Goal: Transaction & Acquisition: Complete application form

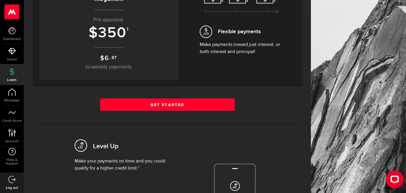
scroll to position [106, 0]
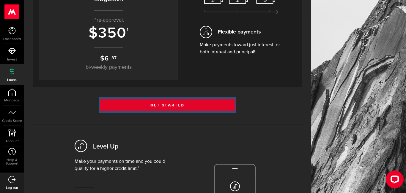
click at [164, 108] on link "Get Started" at bounding box center [167, 105] width 134 height 12
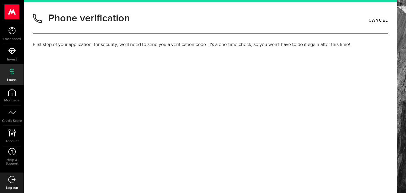
type input "3432046876"
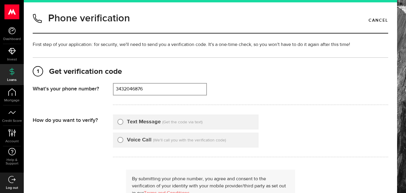
click at [144, 123] on label "Text Message" at bounding box center [144, 122] width 34 height 8
click at [123, 123] on input "Text Message" at bounding box center [120, 121] width 6 height 6
radio input "true"
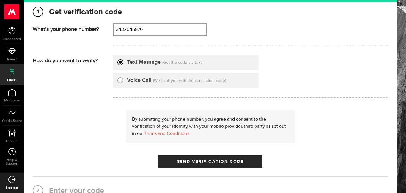
scroll to position [60, 0]
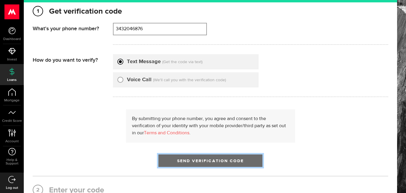
click at [201, 164] on button "Send Verification Code" at bounding box center [210, 161] width 104 height 12
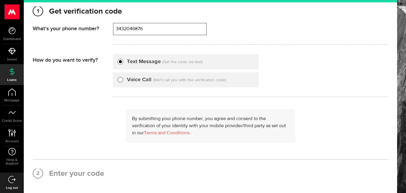
scroll to position [0, 0]
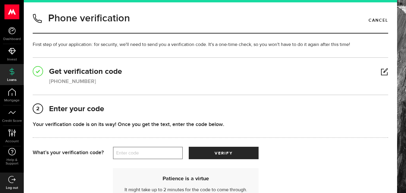
click at [140, 155] on label "Enter code" at bounding box center [148, 153] width 70 height 12
click at [140, 155] on input "Enter code" at bounding box center [148, 153] width 70 height 12
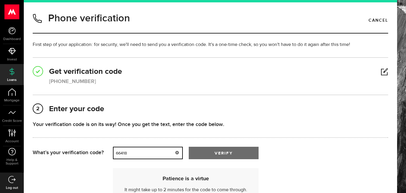
type input "66418"
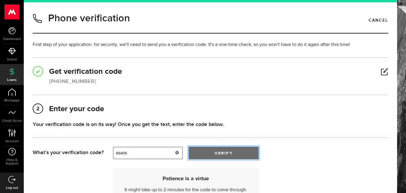
click at [230, 154] on span "verify" at bounding box center [223, 153] width 18 height 4
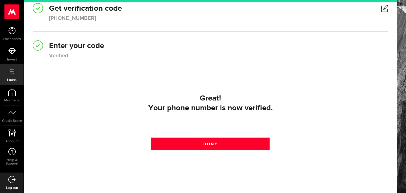
scroll to position [65, 0]
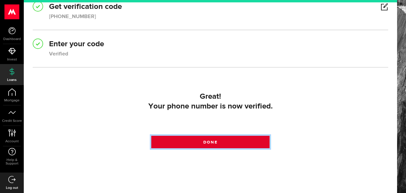
click at [218, 139] on link "Done" at bounding box center [210, 142] width 118 height 12
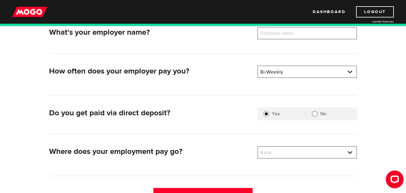
scroll to position [127, 0]
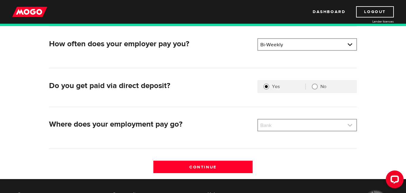
click at [280, 123] on link at bounding box center [307, 125] width 98 height 11
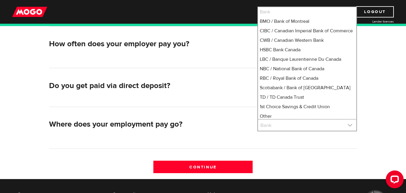
click at [280, 123] on link at bounding box center [307, 125] width 98 height 11
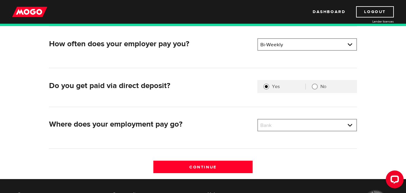
click at [319, 87] on div "No" at bounding box center [327, 87] width 45 height 6
click at [315, 86] on input "No" at bounding box center [314, 87] width 6 height 6
radio input "true"
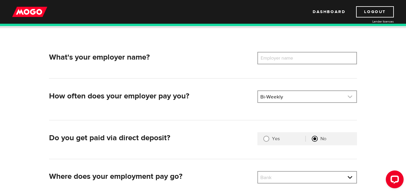
scroll to position [75, 0]
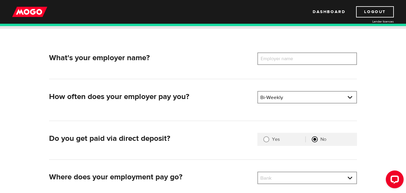
click at [276, 62] on label "Employer name" at bounding box center [281, 59] width 48 height 12
click at [276, 62] on input "Employer name" at bounding box center [306, 59] width 99 height 12
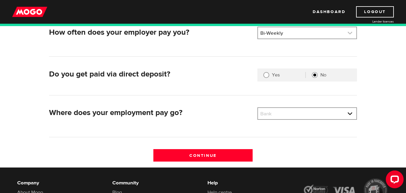
scroll to position [140, 0]
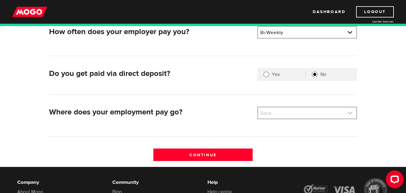
type input "Shun fat hing"
click at [304, 115] on link at bounding box center [307, 112] width 98 height 11
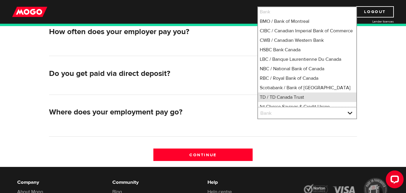
scroll to position [2, 0]
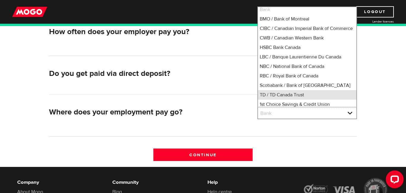
click at [294, 100] on li "TD / TD Canada Trust" at bounding box center [307, 94] width 98 height 9
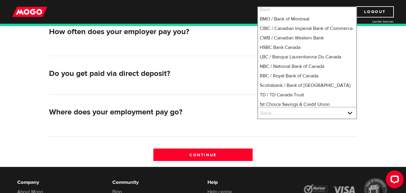
select select "9"
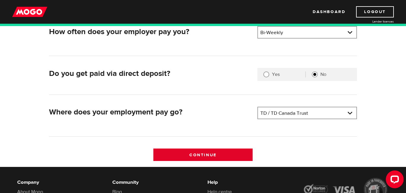
click at [233, 153] on input "Continue" at bounding box center [202, 155] width 99 height 12
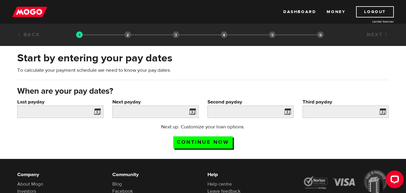
click at [96, 119] on div "Last payday Please enter your last pay date." at bounding box center [60, 111] width 95 height 25
click at [97, 114] on span at bounding box center [95, 112] width 9 height 9
click at [66, 116] on input "Last payday" at bounding box center [60, 112] width 86 height 12
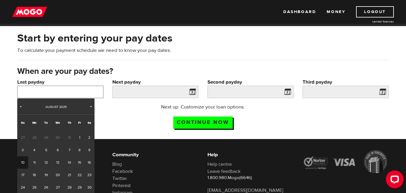
scroll to position [22, 0]
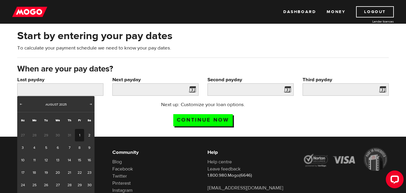
click at [78, 135] on link "1" at bounding box center [79, 135] width 9 height 12
type input "[DATE]"
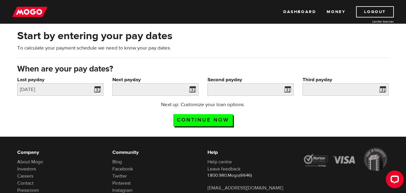
click at [195, 92] on span at bounding box center [190, 90] width 9 height 9
click at [190, 92] on span at bounding box center [190, 90] width 9 height 9
click at [183, 91] on input "Next payday" at bounding box center [155, 89] width 86 height 12
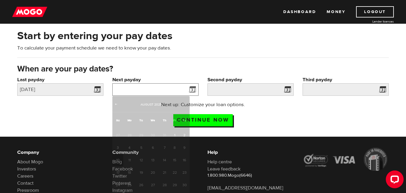
click at [183, 91] on input "Next payday" at bounding box center [155, 89] width 86 height 12
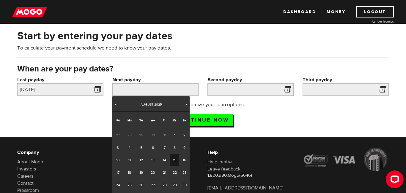
click at [173, 159] on link "15" at bounding box center [174, 160] width 9 height 12
type input "[DATE]"
type input "2025/8/29"
type input "2025/9/12"
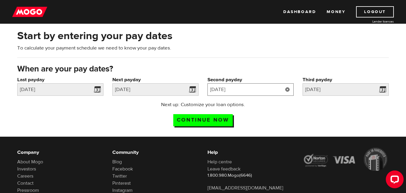
click at [236, 94] on input "2025/8/29" at bounding box center [250, 89] width 86 height 12
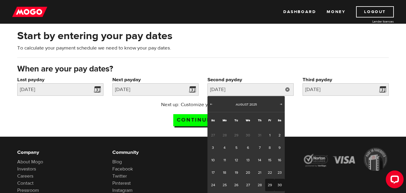
click at [276, 186] on link "30" at bounding box center [279, 185] width 10 height 12
type input "[DATE]"
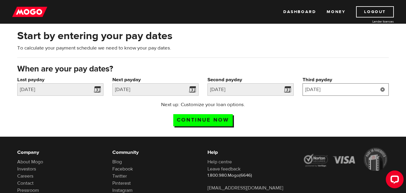
click at [340, 88] on input "2025/9/12" at bounding box center [345, 89] width 86 height 12
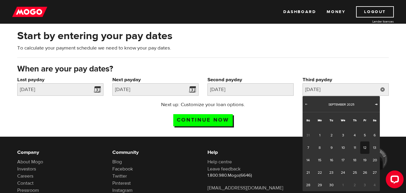
click at [374, 104] on span "Next" at bounding box center [375, 104] width 5 height 5
click at [344, 156] on link "15" at bounding box center [343, 160] width 12 height 12
type input "[DATE]"
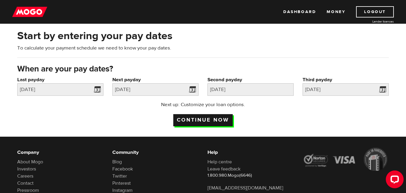
click at [191, 119] on input "Continue now" at bounding box center [202, 120] width 59 height 12
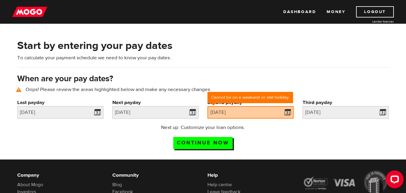
scroll to position [27, 0]
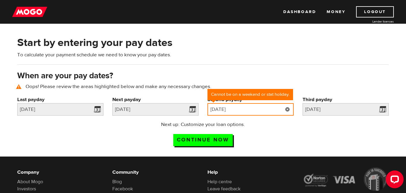
click at [248, 112] on input "2025/08/30" at bounding box center [250, 109] width 86 height 12
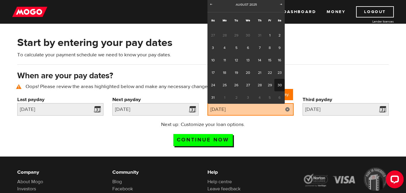
click at [224, 99] on span "1" at bounding box center [224, 97] width 12 height 12
click at [280, 3] on span "Next" at bounding box center [280, 4] width 5 height 5
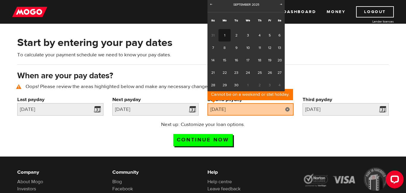
click at [226, 37] on link "1" at bounding box center [224, 35] width 12 height 12
type input "2025/09/01"
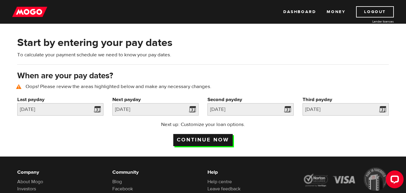
click at [218, 143] on input "Continue now" at bounding box center [202, 140] width 59 height 12
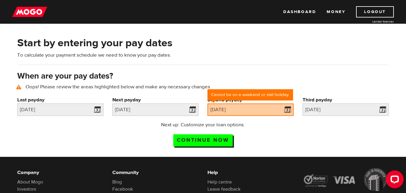
scroll to position [27, 0]
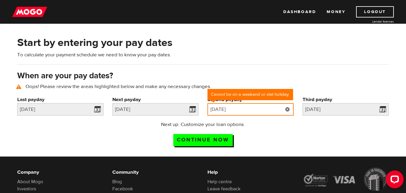
click at [243, 113] on input "2025/09/01" at bounding box center [250, 109] width 86 height 12
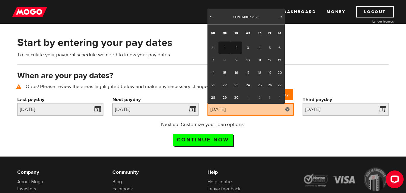
click at [235, 47] on link "2" at bounding box center [235, 48] width 11 height 12
type input "2025/09/02"
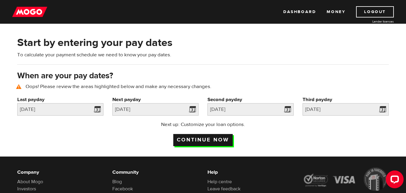
click at [218, 136] on input "Continue now" at bounding box center [202, 140] width 59 height 12
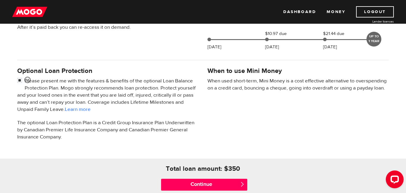
scroll to position [194, 0]
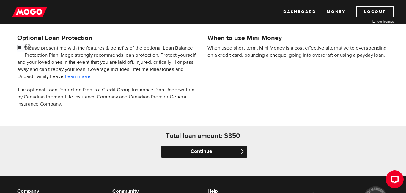
click at [191, 152] on input "Continue" at bounding box center [204, 152] width 86 height 12
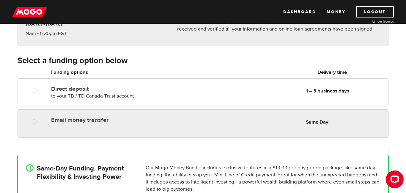
scroll to position [91, 0]
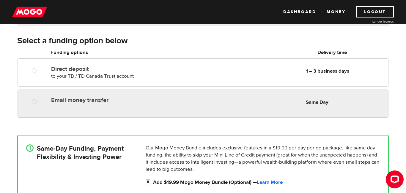
click at [154, 106] on div "Email money transfer Delivery in Same Day Same Day" at bounding box center [203, 100] width 370 height 12
radio input "true"
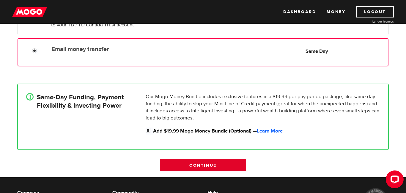
scroll to position [145, 0]
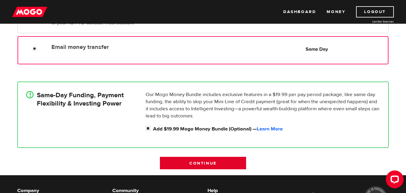
click at [190, 168] on input "Continue" at bounding box center [203, 163] width 86 height 12
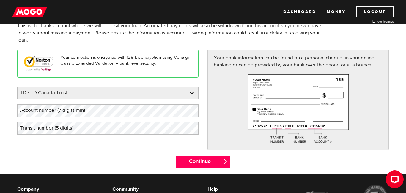
scroll to position [52, 0]
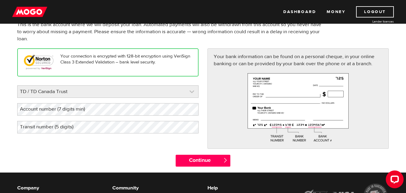
click at [132, 93] on link at bounding box center [108, 92] width 180 height 12
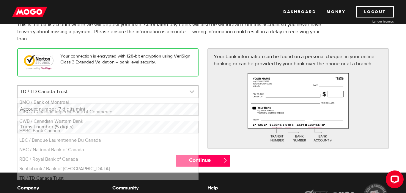
scroll to position [3, 0]
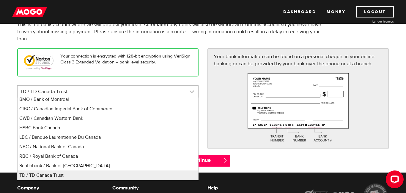
click at [132, 93] on link at bounding box center [108, 92] width 180 height 12
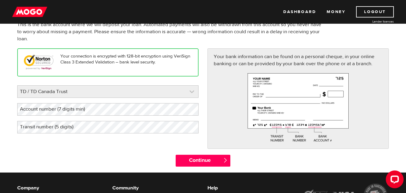
click at [132, 93] on link at bounding box center [108, 92] width 180 height 12
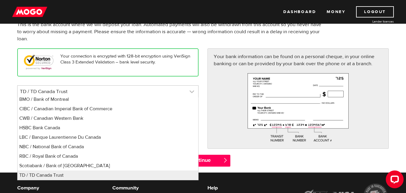
click at [132, 93] on link at bounding box center [108, 92] width 180 height 12
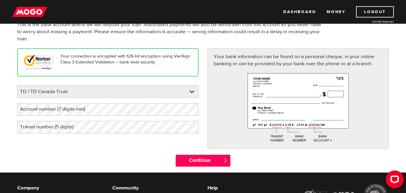
click at [99, 116] on div "Please enter your bank TD / TD Canada Trust BMO / Bank of Montreal CIBC / Canad…" at bounding box center [107, 109] width 181 height 48
click at [79, 129] on label "Transit number (5 digits)" at bounding box center [51, 127] width 68 height 12
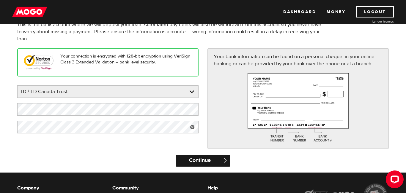
click at [193, 158] on input "Continue" at bounding box center [202, 161] width 54 height 12
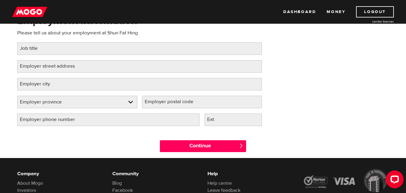
scroll to position [36, 0]
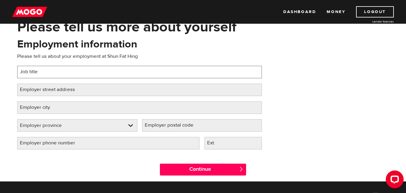
click at [95, 69] on input "Job title" at bounding box center [139, 72] width 244 height 12
type input "W"
type input "FOOD WAREHOUSE MANAGER"
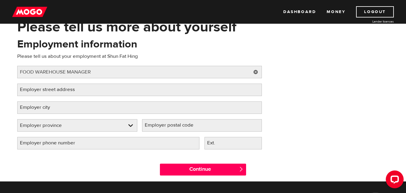
click at [79, 93] on label "Employer street address" at bounding box center [52, 90] width 70 height 12
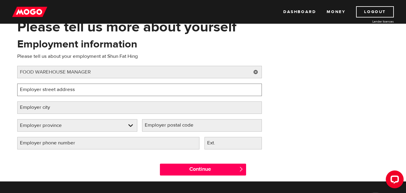
click at [79, 93] on input "Employer street address" at bounding box center [139, 90] width 244 height 12
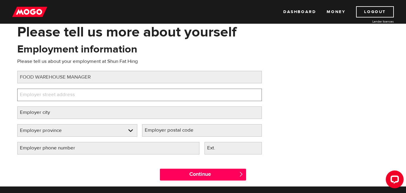
scroll to position [34, 0]
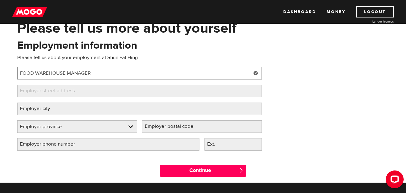
click at [87, 70] on input "FOOD WAREHOUSE MANAGER" at bounding box center [139, 73] width 244 height 12
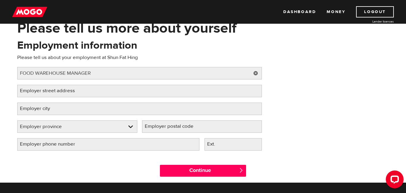
click at [81, 88] on label "Employer street address" at bounding box center [52, 91] width 70 height 12
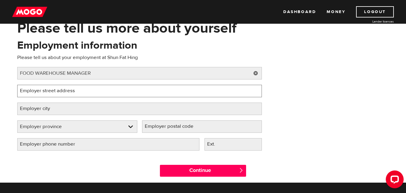
click at [81, 88] on input "Employer street address" at bounding box center [139, 91] width 244 height 12
type input "101 CLARENCE"
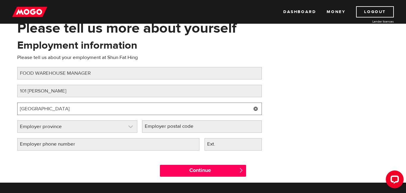
type input "OTTAWA"
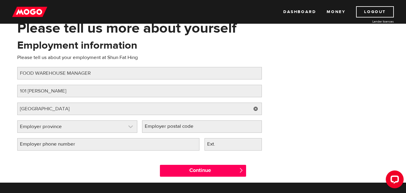
click at [30, 133] on link at bounding box center [77, 127] width 119 height 12
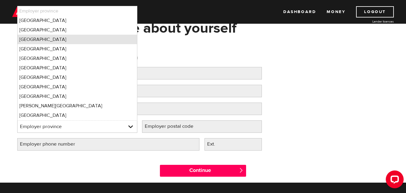
click at [50, 38] on li "Ontario" at bounding box center [77, 39] width 119 height 9
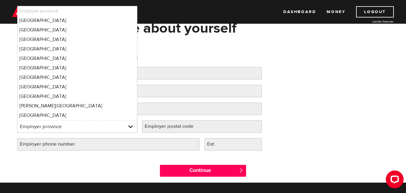
select select "ON"
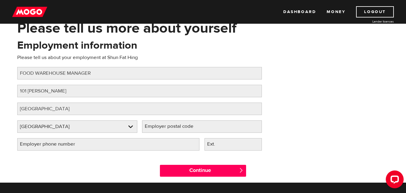
click at [159, 132] on label "Employer postal code" at bounding box center [174, 127] width 64 height 12
click at [159, 132] on input "Employer postal code" at bounding box center [202, 127] width 120 height 12
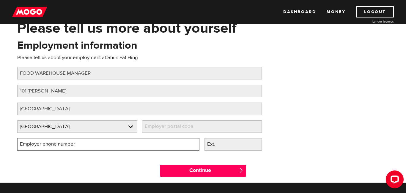
click at [103, 147] on input "Employer phone number" at bounding box center [108, 144] width 182 height 12
type input "(613) 912-2839"
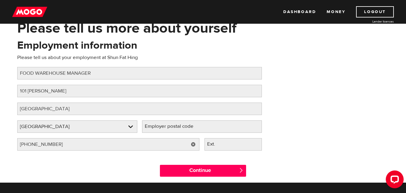
click at [204, 130] on label "Employer postal code" at bounding box center [174, 127] width 64 height 12
click at [204, 130] on input "Employer postal code" at bounding box center [202, 127] width 120 height 12
click at [175, 131] on label "Employer postal code" at bounding box center [174, 127] width 64 height 12
click at [175, 131] on input "Employer postal code" at bounding box center [202, 127] width 120 height 12
paste input "K0G 1K0"
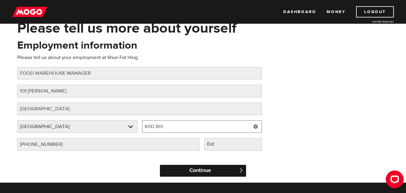
type input "K0G 1K0"
click at [204, 170] on input "Continue" at bounding box center [203, 171] width 86 height 12
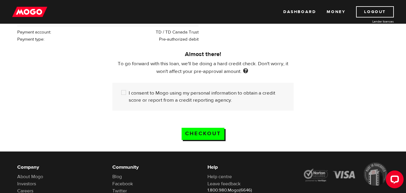
scroll to position [161, 0]
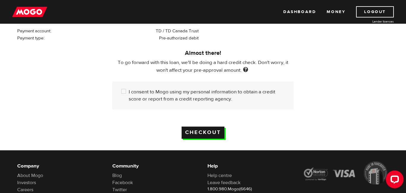
click at [191, 138] on input "Checkout" at bounding box center [202, 133] width 43 height 12
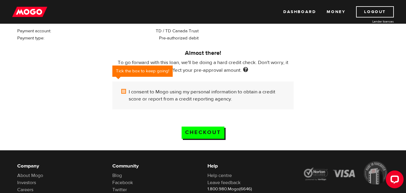
click at [129, 91] on label "I consent to Mogo using my personal information to obtain a credit score or rep…" at bounding box center [207, 95] width 156 height 14
click at [129, 91] on input "I consent to Mogo using my personal information to obtain a credit score or rep…" at bounding box center [124, 91] width 7 height 7
checkbox input "true"
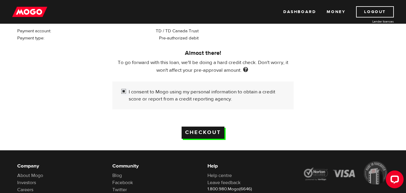
click at [197, 135] on input "Checkout" at bounding box center [202, 133] width 43 height 12
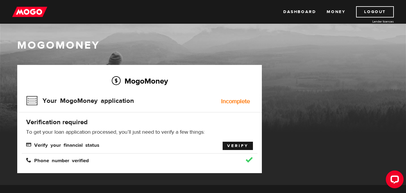
click at [243, 148] on link "Verify" at bounding box center [237, 146] width 30 height 8
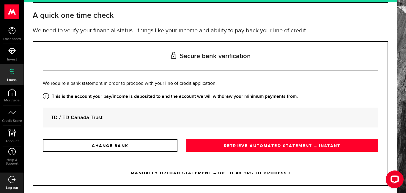
scroll to position [30, 0]
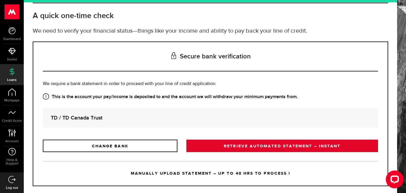
click at [254, 145] on link "RETRIEVE AUTOMATED STATEMENT – INSTANT" at bounding box center [281, 146] width 191 height 12
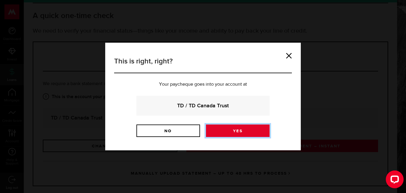
click at [230, 131] on link "Yes" at bounding box center [238, 131] width 64 height 12
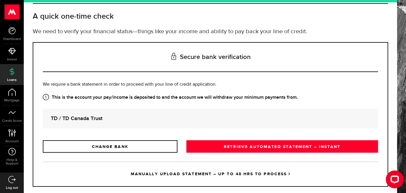
scroll to position [41, 0]
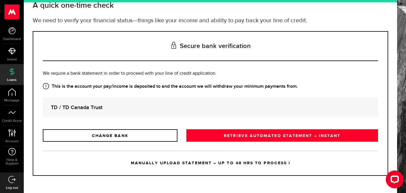
click at [200, 157] on link "MANUALLY UPLOAD STATEMENT – UP TO 48 HRS TO PROCESS" at bounding box center [210, 163] width 335 height 25
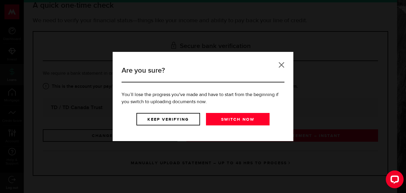
click at [280, 65] on link at bounding box center [281, 65] width 6 height 6
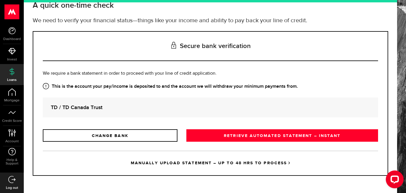
click at [193, 165] on link "MANUALLY UPLOAD STATEMENT – UP TO 48 HRS TO PROCESS" at bounding box center [210, 163] width 335 height 25
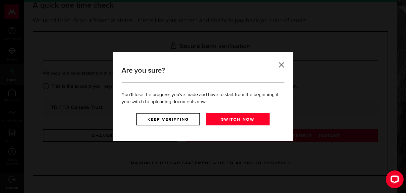
click at [283, 62] on link at bounding box center [281, 65] width 6 height 6
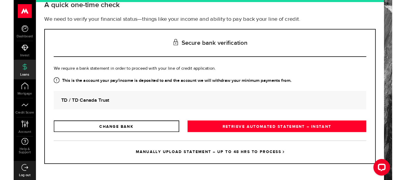
scroll to position [0, 0]
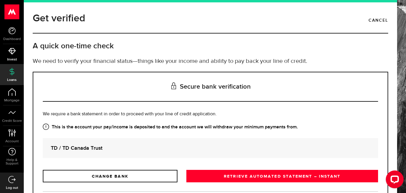
click at [9, 50] on use at bounding box center [11, 51] width 7 height 7
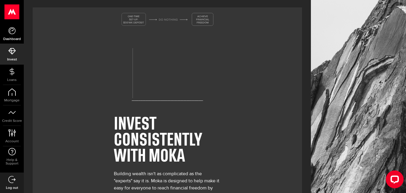
click at [12, 27] on icon at bounding box center [11, 30] width 7 height 7
